Goal: Information Seeking & Learning: Stay updated

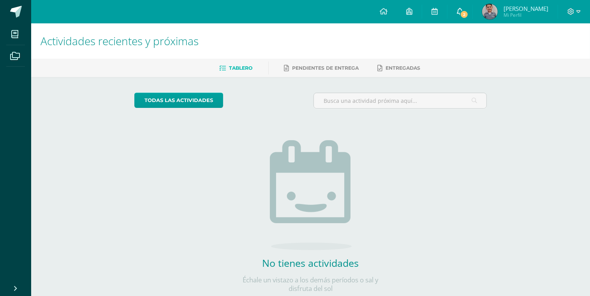
click at [467, 8] on link "2" at bounding box center [459, 11] width 25 height 23
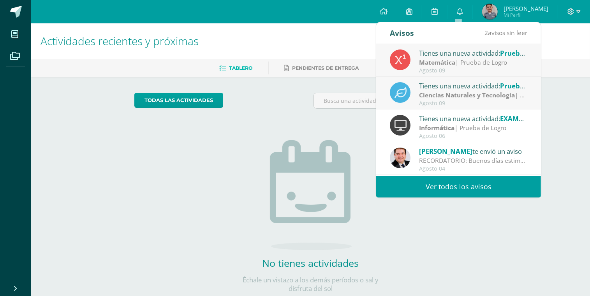
click at [457, 57] on div "Tienes una nueva actividad: Prueba de Logro" at bounding box center [473, 53] width 108 height 10
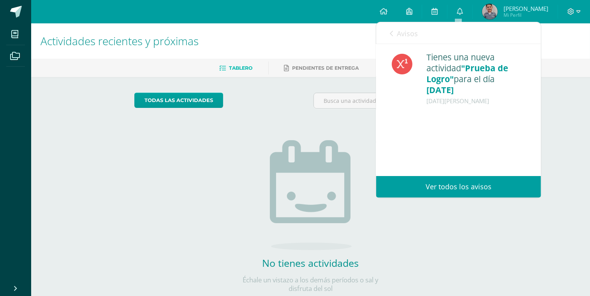
click at [454, 180] on link "Ver todos los avisos" at bounding box center [458, 186] width 165 height 21
click at [455, 185] on link "Ver todos los avisos" at bounding box center [458, 186] width 165 height 21
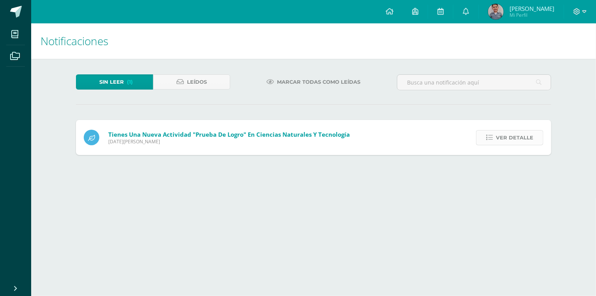
click at [489, 138] on icon at bounding box center [489, 137] width 7 height 7
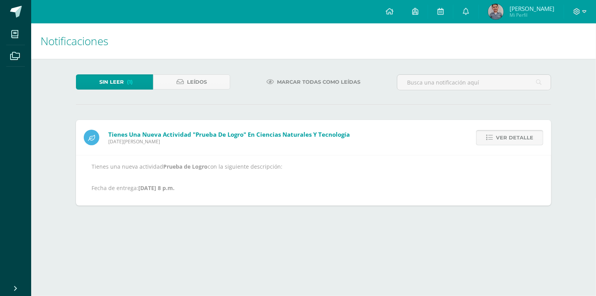
click at [495, 136] on link "Ver detalle" at bounding box center [509, 137] width 67 height 15
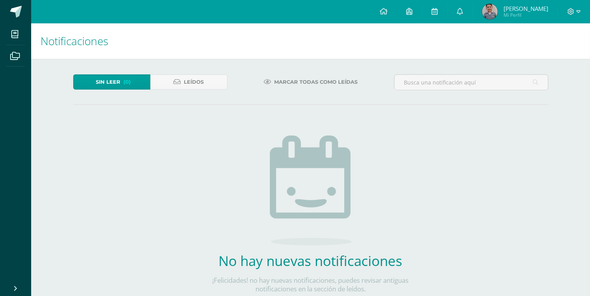
click at [119, 84] on span "Sin leer" at bounding box center [108, 82] width 25 height 14
click at [185, 84] on span "Leídos" at bounding box center [194, 82] width 20 height 14
